Goal: Use online tool/utility: Utilize a website feature to perform a specific function

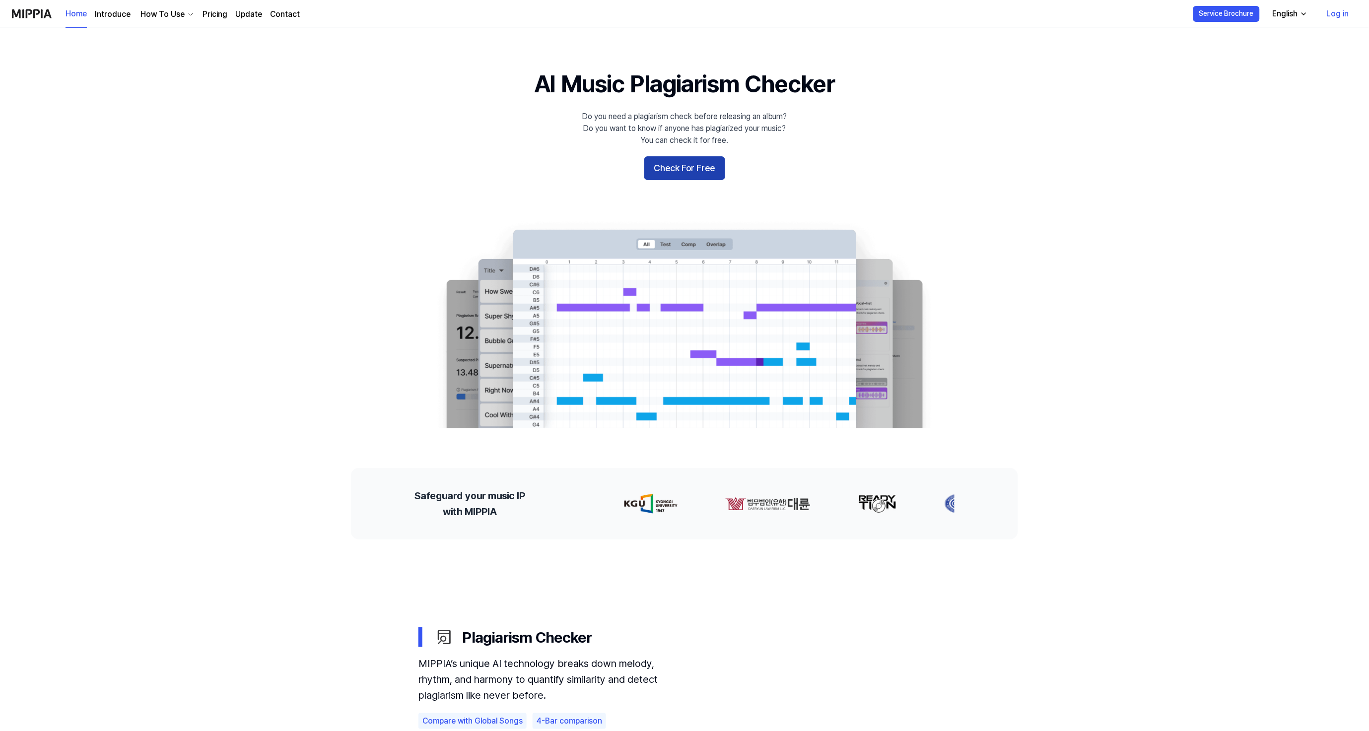
click at [692, 166] on button "Check For Free" at bounding box center [684, 168] width 81 height 24
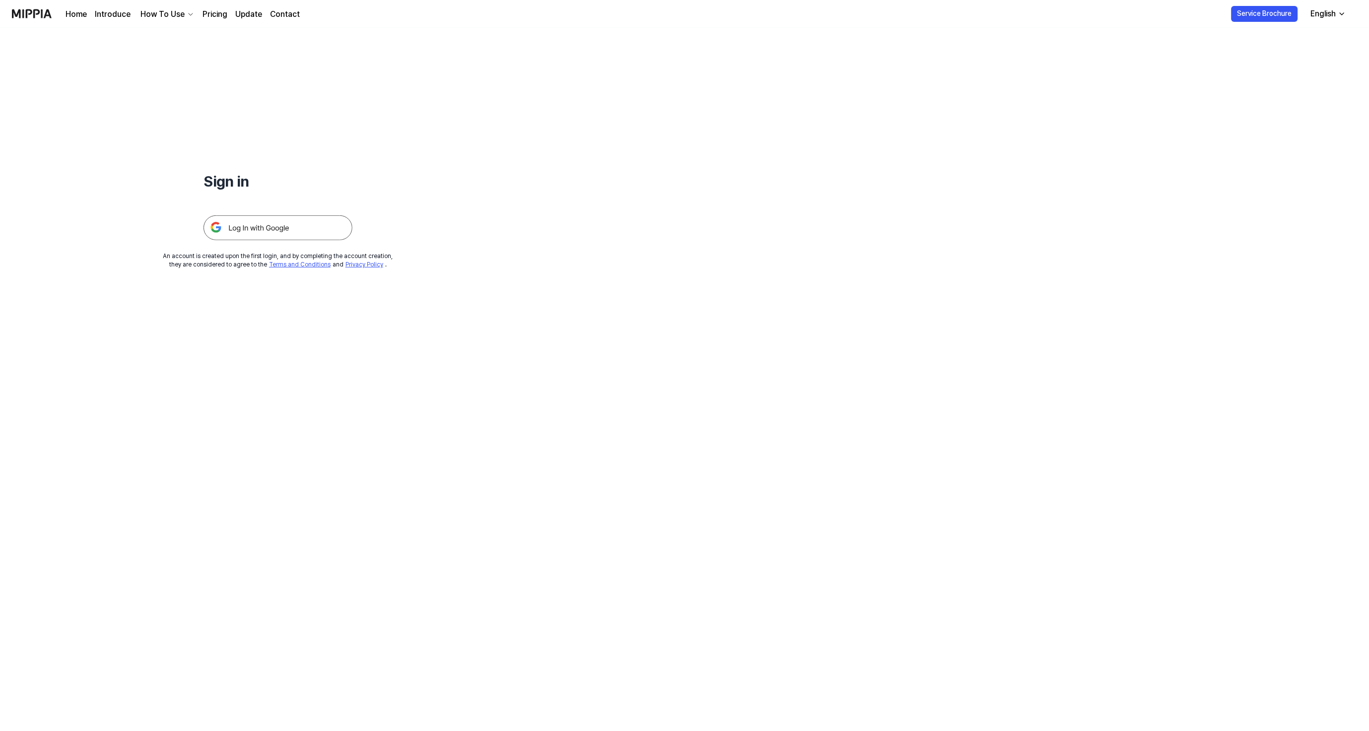
click at [302, 227] on img at bounding box center [278, 227] width 149 height 25
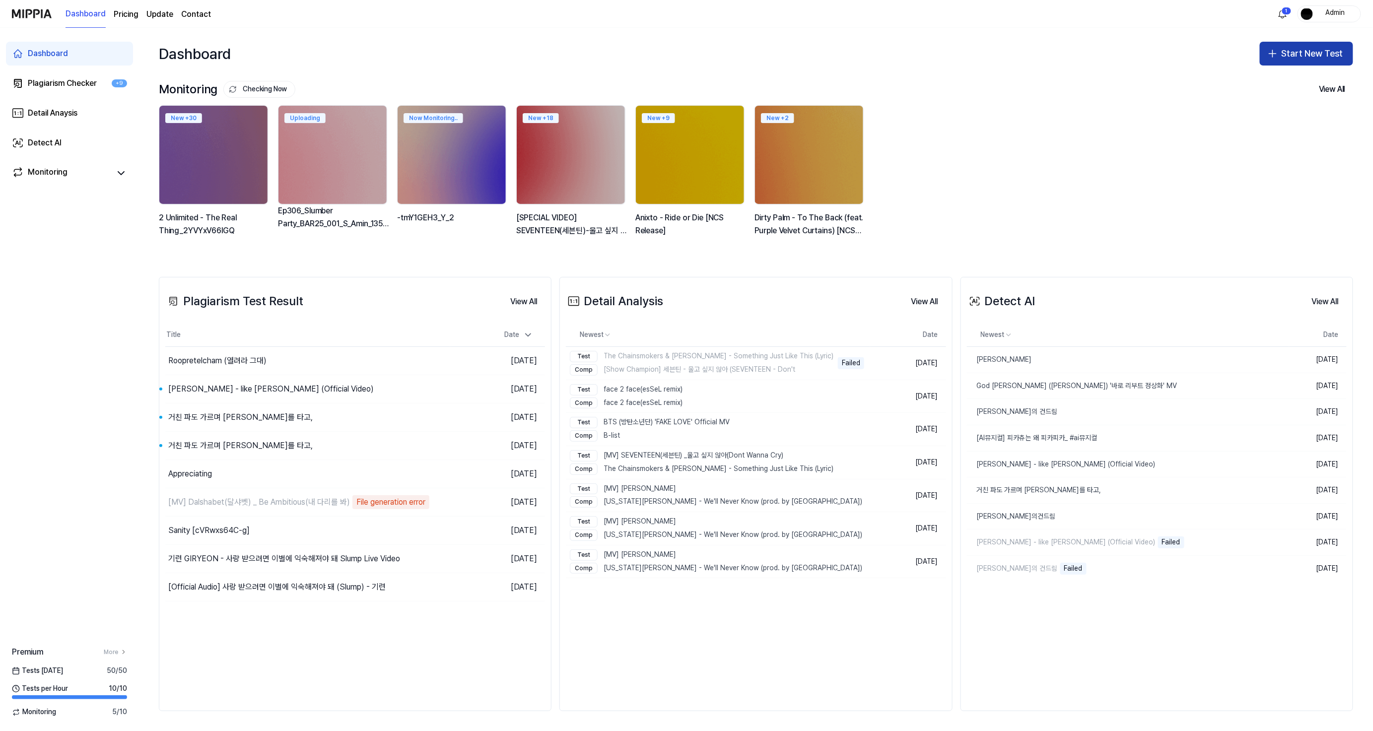
click at [1311, 46] on button "Start New Test" at bounding box center [1306, 54] width 93 height 24
click at [1282, 82] on div "Plagiarism test" at bounding box center [1284, 81] width 46 height 10
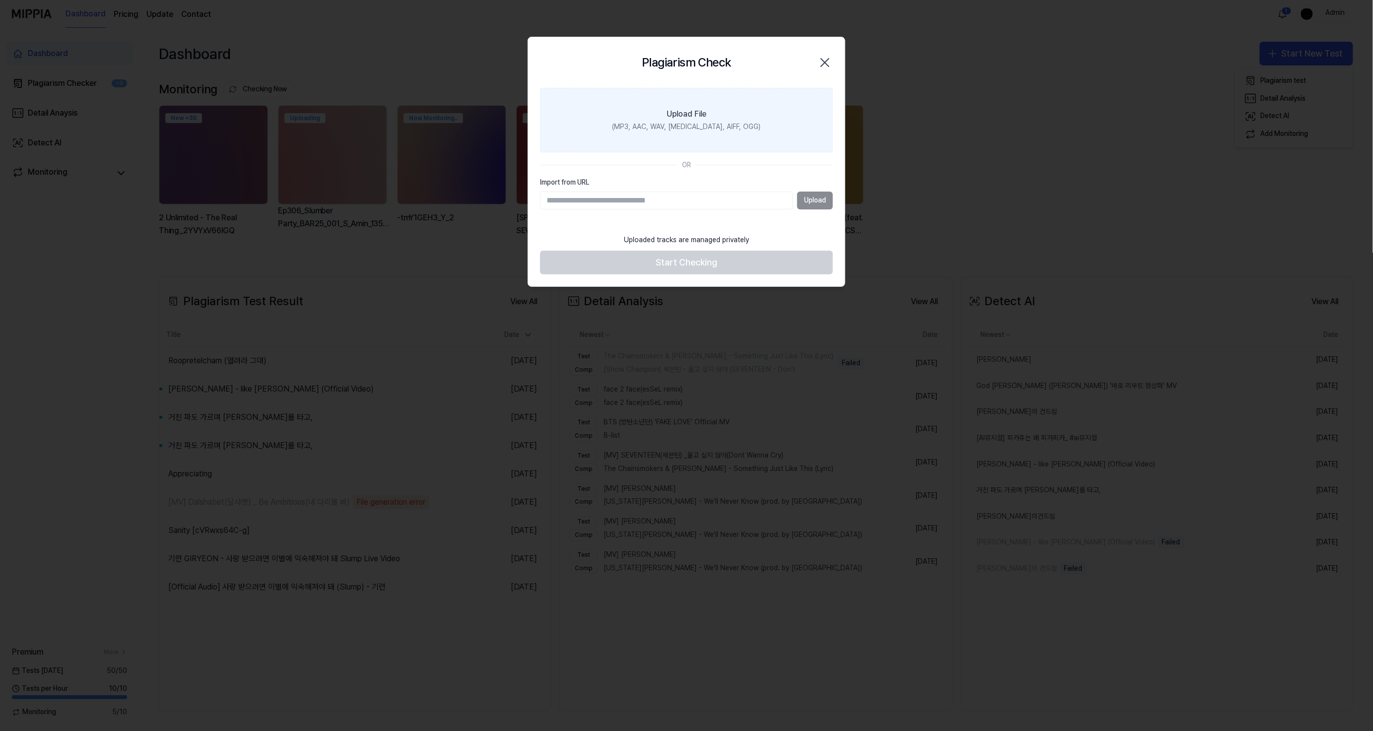
click at [734, 140] on label "Upload File (MP3, AAC, WAV, FLAC, AIFF, OGG)" at bounding box center [686, 120] width 293 height 65
click at [0, 0] on input "Upload File (MP3, AAC, WAV, FLAC, AIFF, OGG)" at bounding box center [0, 0] width 0 height 0
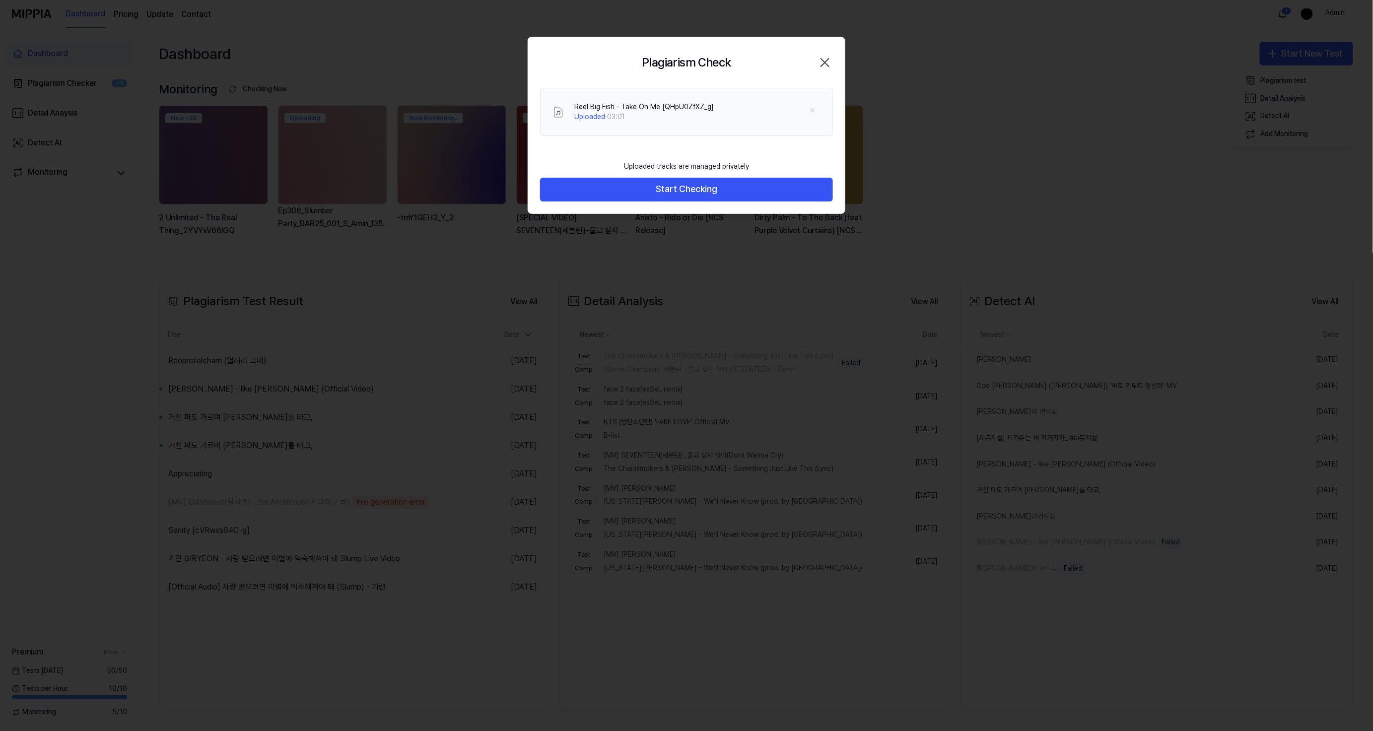
click at [722, 176] on div "Uploaded tracks are managed privately" at bounding box center [686, 167] width 137 height 22
click at [721, 188] on button "Start Checking" at bounding box center [686, 190] width 293 height 24
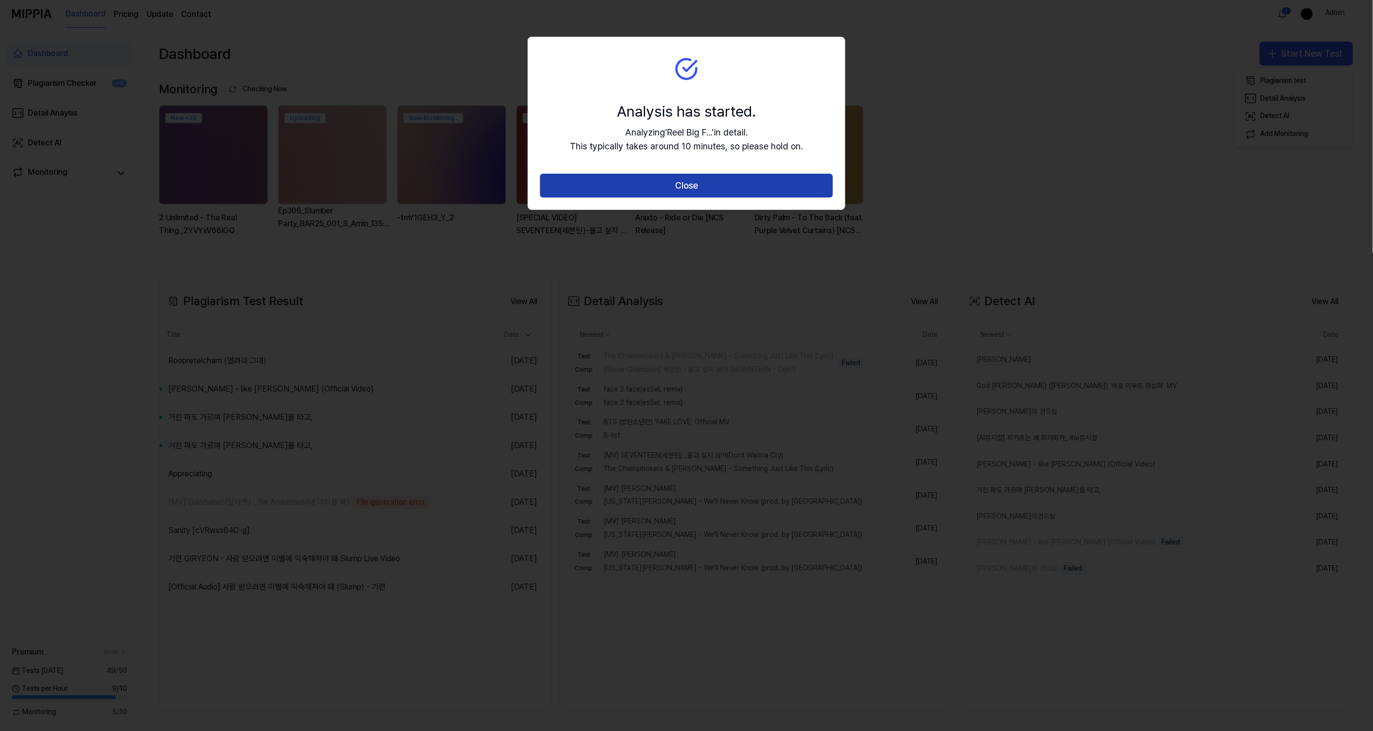
click at [725, 185] on button "Close" at bounding box center [686, 186] width 293 height 24
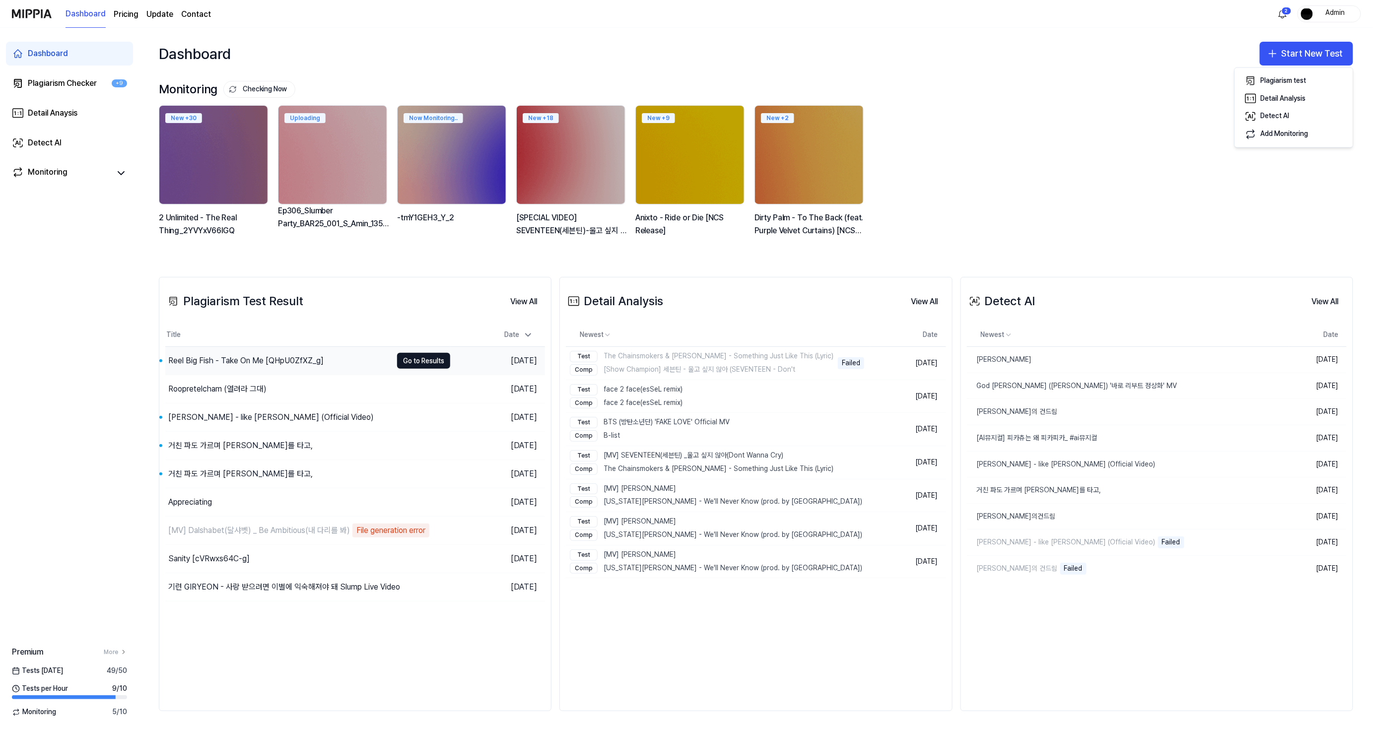
click at [256, 364] on div "Reel Big Fish - Take On Me [QHpU0ZfXZ_g]" at bounding box center [245, 361] width 155 height 12
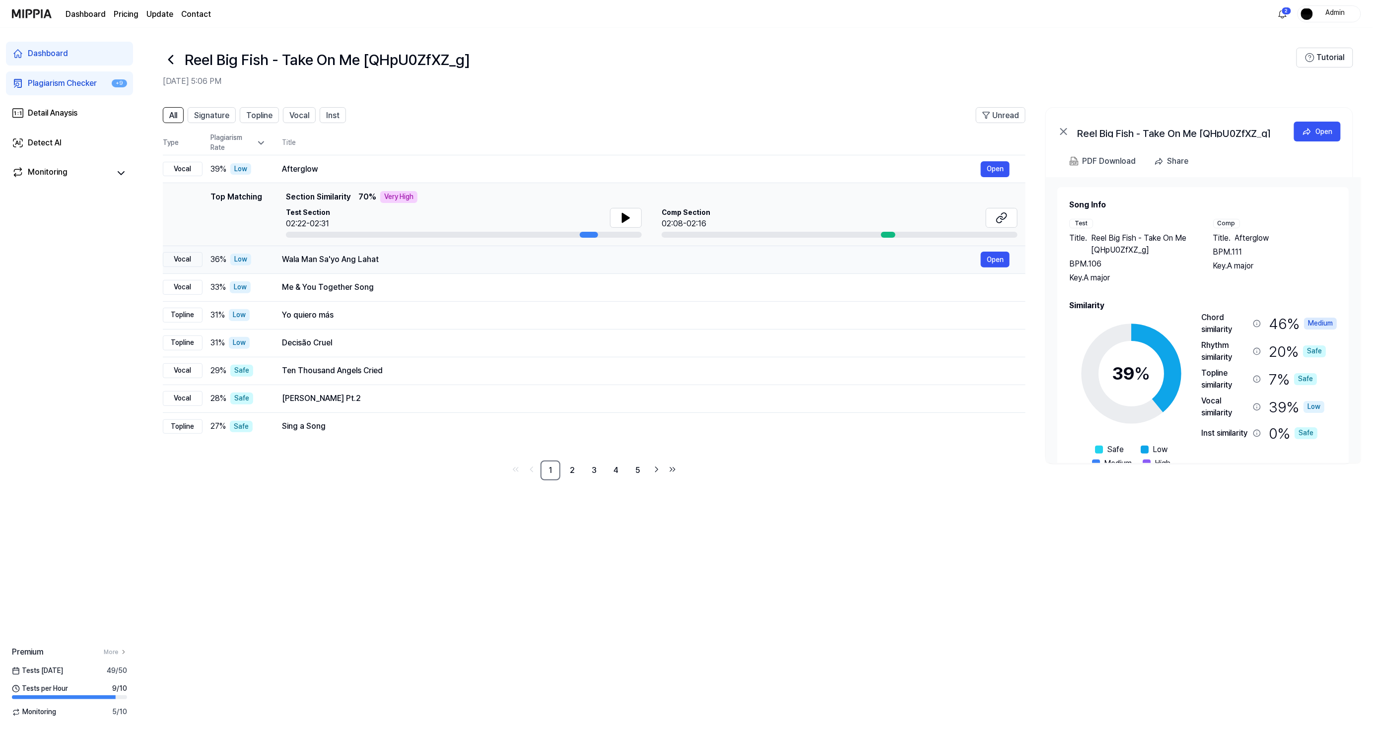
click at [532, 269] on td "Wala Man Sa'yo Ang Lahat Open" at bounding box center [646, 260] width 760 height 28
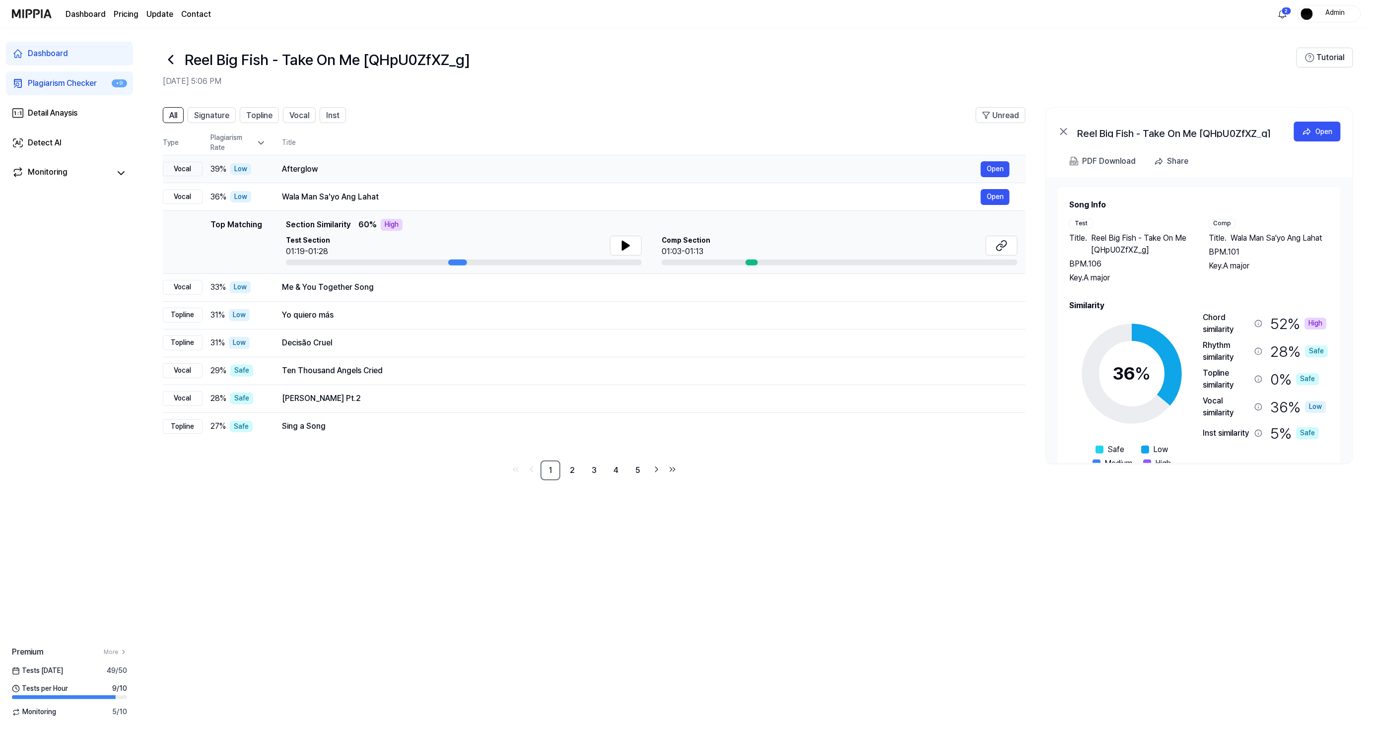
click at [472, 169] on div "Afterglow" at bounding box center [631, 169] width 699 height 12
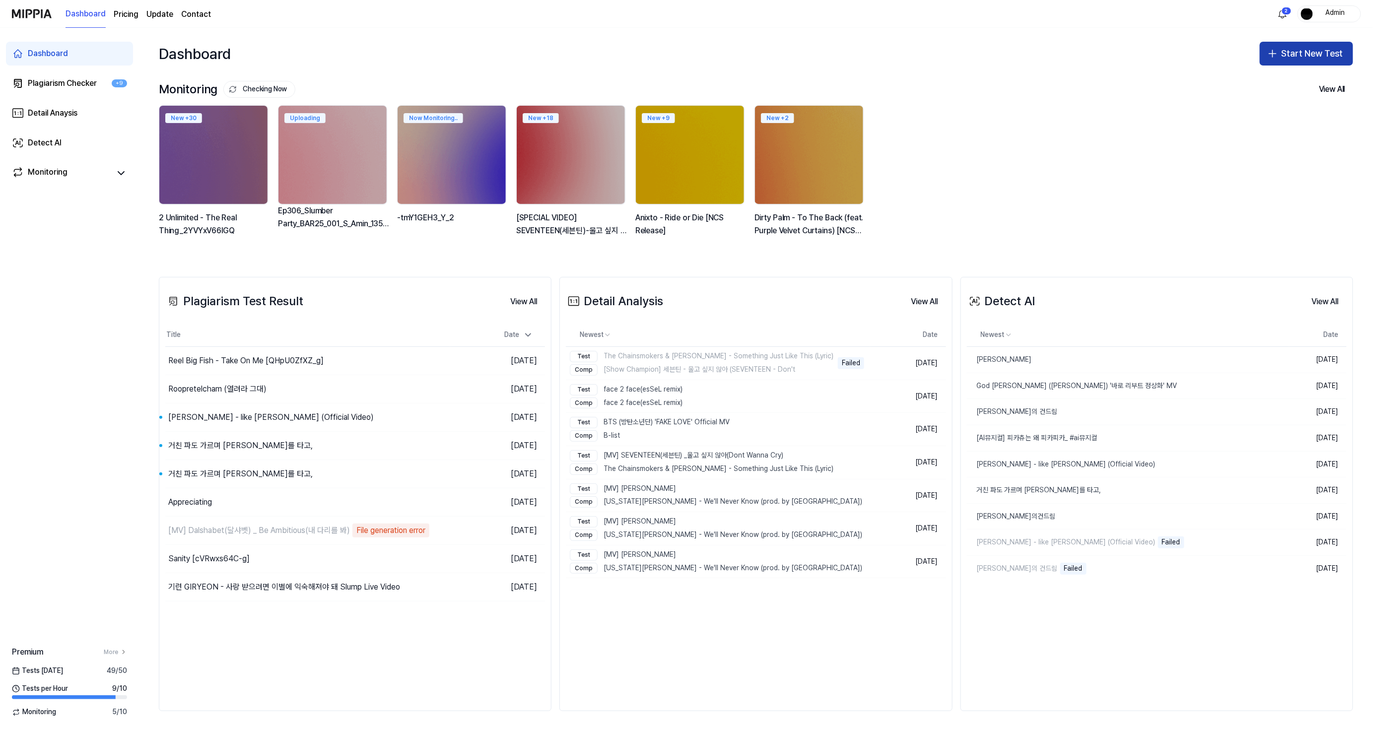
click at [1324, 62] on button "Start New Test" at bounding box center [1306, 54] width 93 height 24
click at [1293, 82] on div "Plagiarism test" at bounding box center [1284, 81] width 46 height 10
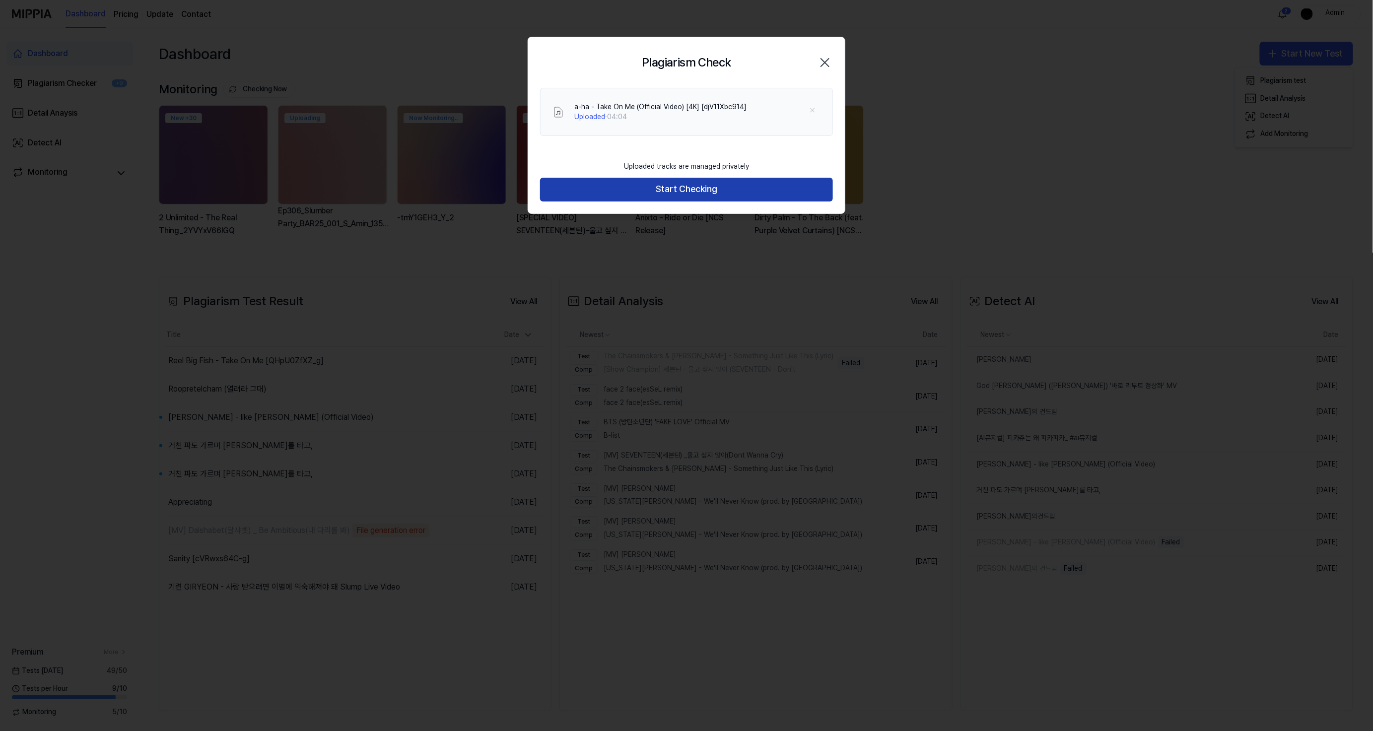
click at [726, 185] on button "Start Checking" at bounding box center [686, 190] width 293 height 24
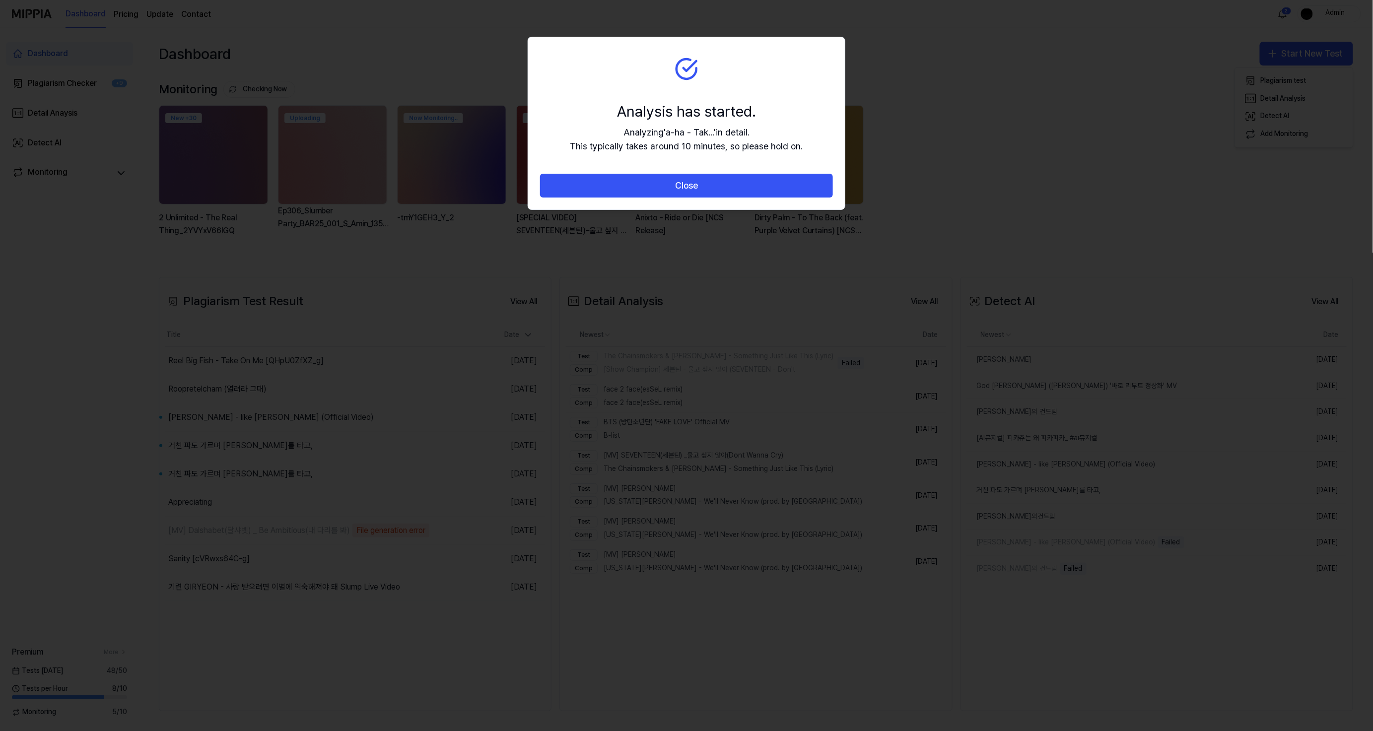
click at [726, 185] on button "Close" at bounding box center [686, 186] width 293 height 24
